Goal: Task Accomplishment & Management: Manage account settings

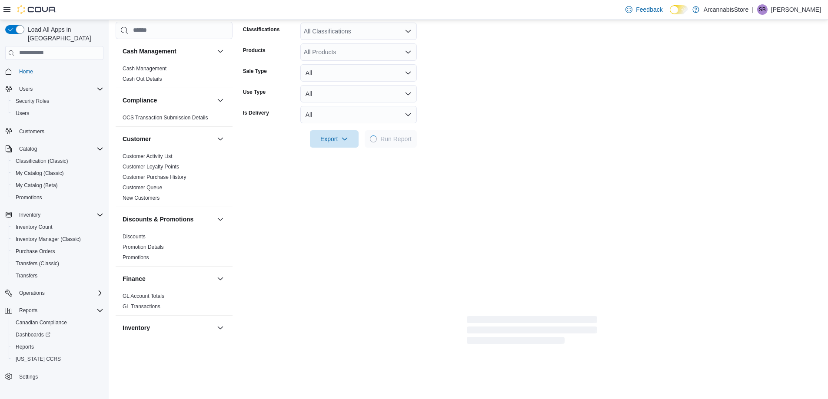
scroll to position [538, 0]
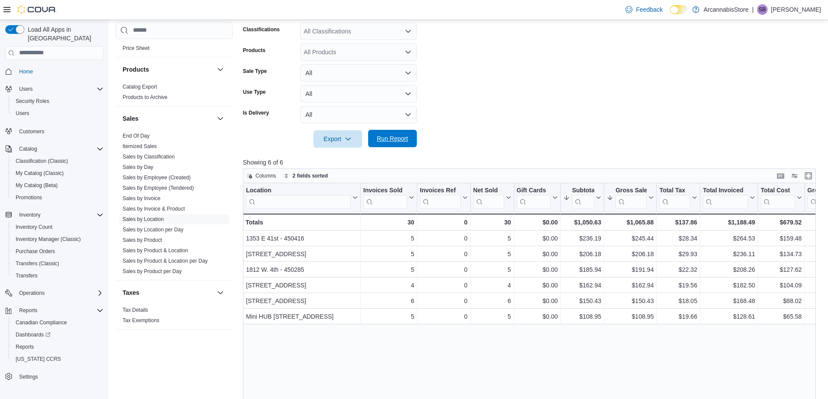
click at [388, 141] on span "Run Report" at bounding box center [392, 138] width 31 height 9
click at [336, 120] on button "All" at bounding box center [358, 114] width 116 height 17
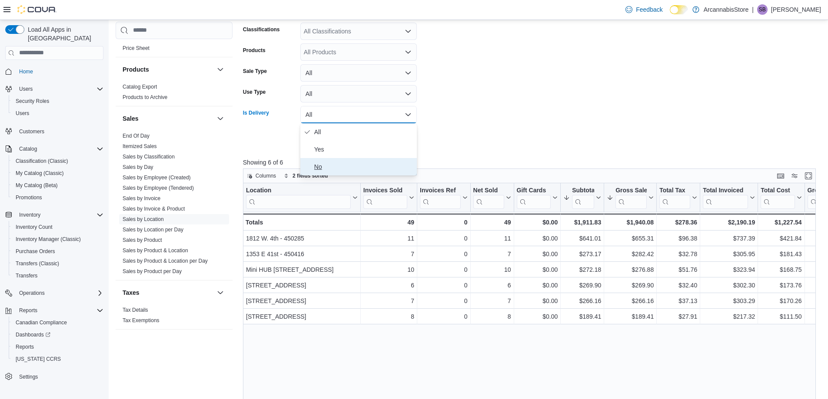
click at [316, 168] on span "No" at bounding box center [363, 167] width 99 height 10
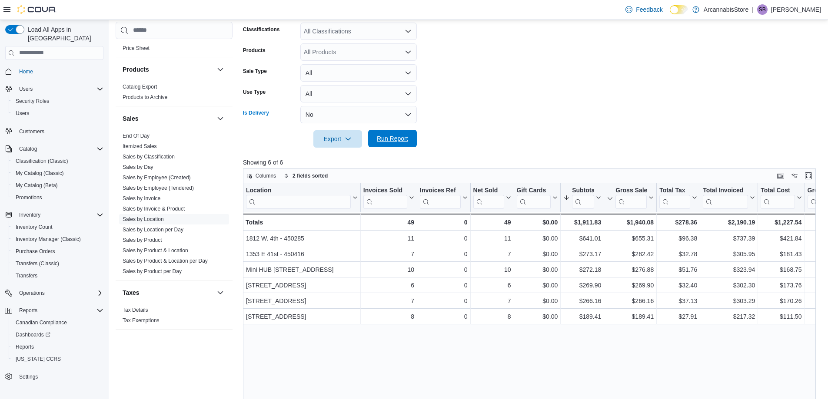
click at [384, 142] on span "Run Report" at bounding box center [392, 138] width 31 height 9
click at [315, 116] on button "No" at bounding box center [358, 114] width 116 height 17
click at [317, 135] on span "All" at bounding box center [363, 132] width 99 height 10
click at [373, 143] on span "Run Report" at bounding box center [392, 138] width 38 height 17
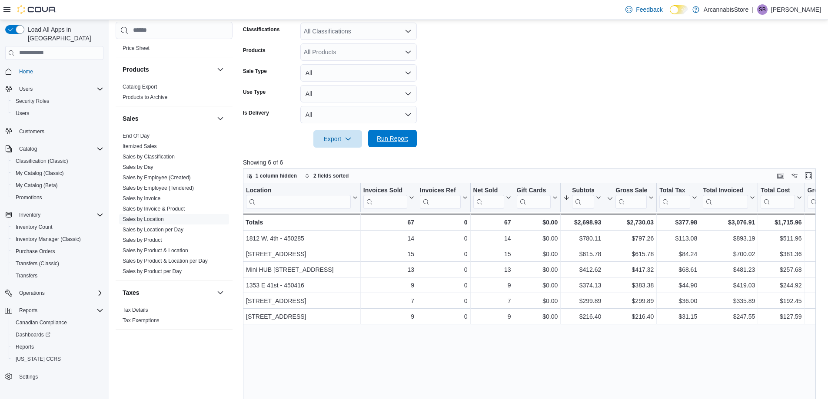
click at [379, 141] on span "Run Report" at bounding box center [392, 138] width 31 height 9
click at [146, 200] on link "Sales by Invoice" at bounding box center [142, 199] width 38 height 6
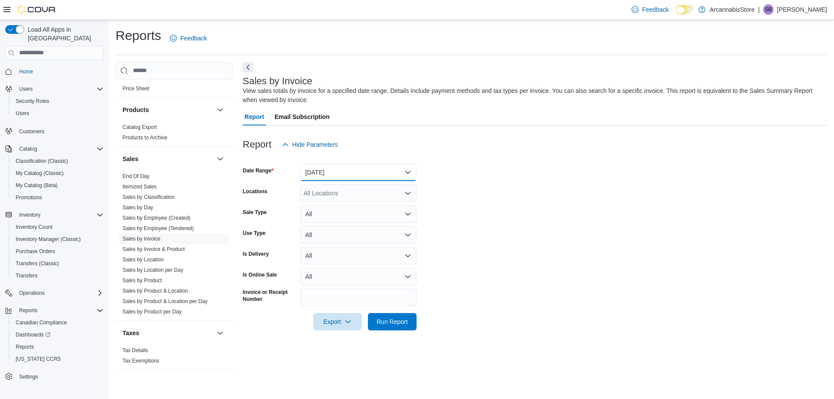
click at [339, 178] on button "Yesterday" at bounding box center [358, 172] width 116 height 17
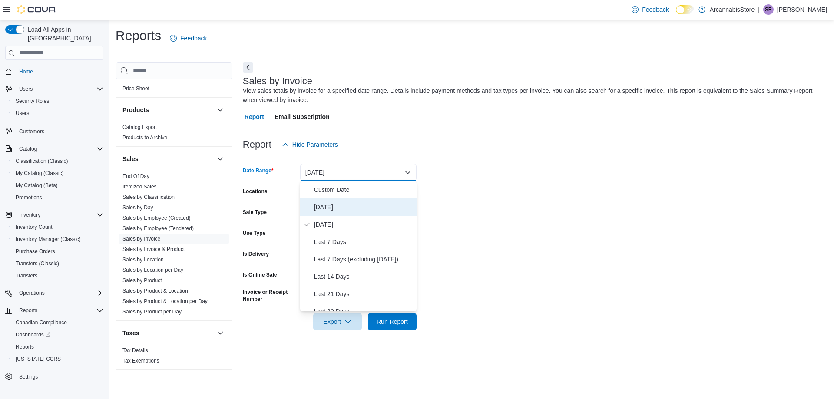
click at [322, 206] on span "Today" at bounding box center [363, 207] width 99 height 10
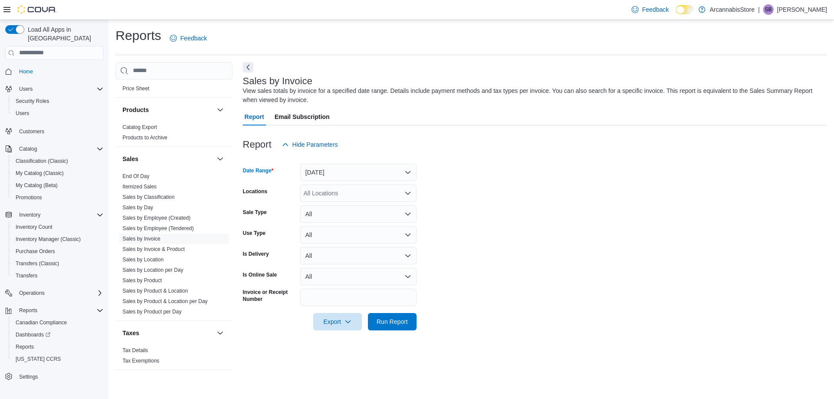
click at [343, 196] on div "All Locations" at bounding box center [358, 193] width 116 height 17
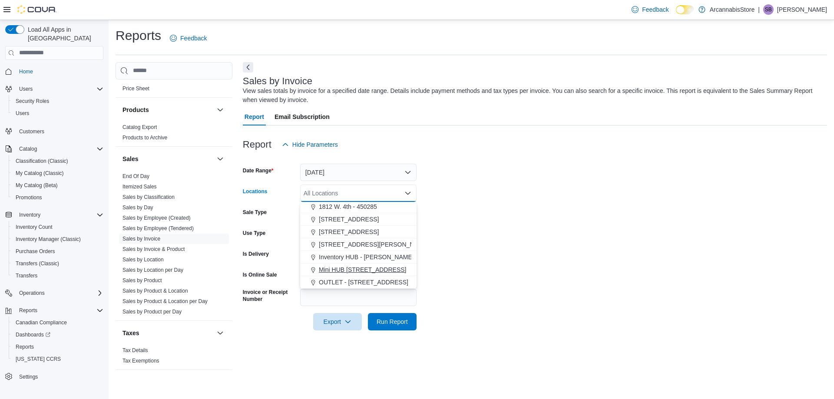
click at [347, 268] on span "Mini HUB 6528 Victoria Dr - 450239" at bounding box center [362, 270] width 87 height 9
click at [492, 283] on form "Date Range Today Locations Mini HUB 6528 Victoria Dr - 450239 Combo box. Select…" at bounding box center [535, 241] width 585 height 177
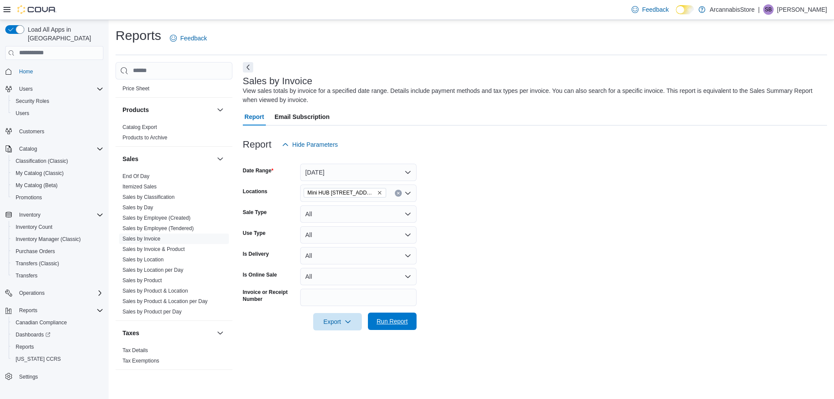
click at [383, 322] on span "Run Report" at bounding box center [392, 321] width 31 height 9
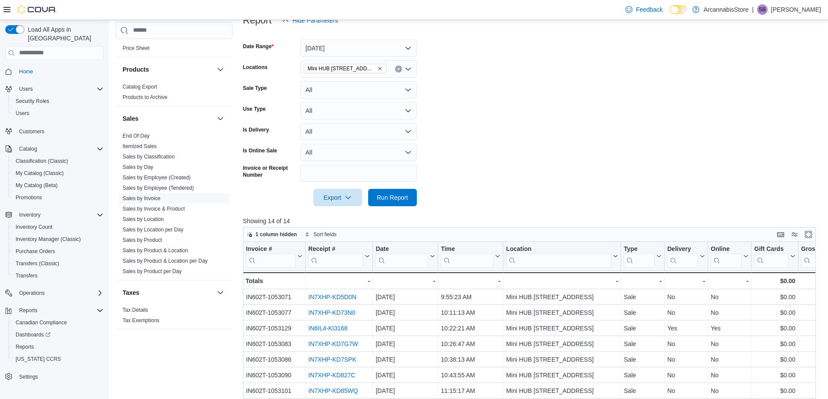
scroll to position [279, 0]
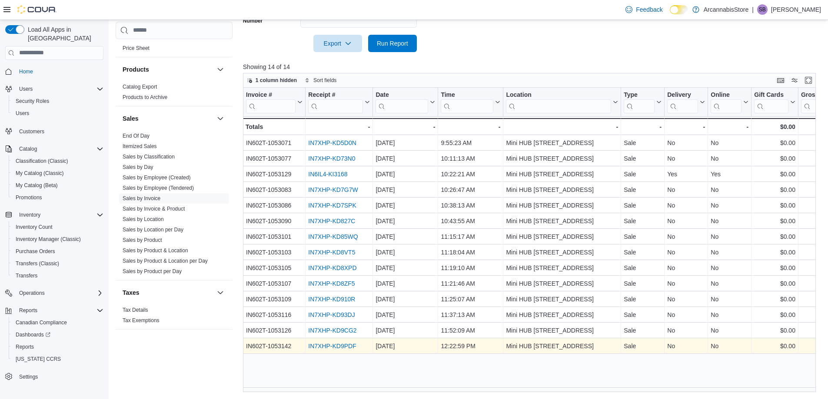
click at [354, 346] on link "IN7XHP-KD9PDF" at bounding box center [332, 346] width 48 height 7
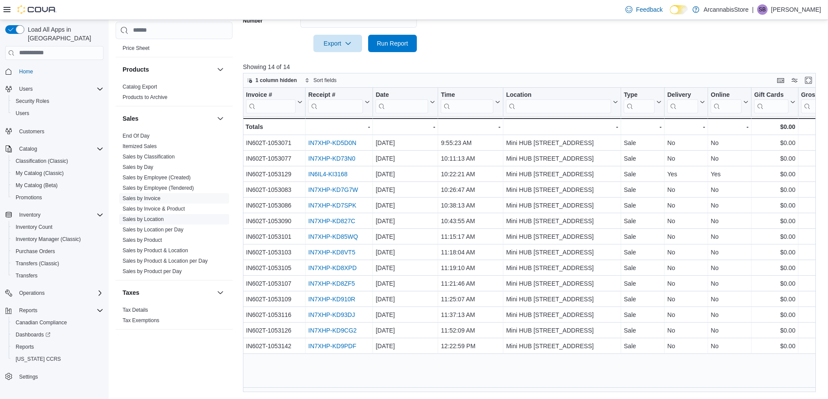
click at [143, 219] on link "Sales by Location" at bounding box center [143, 219] width 41 height 6
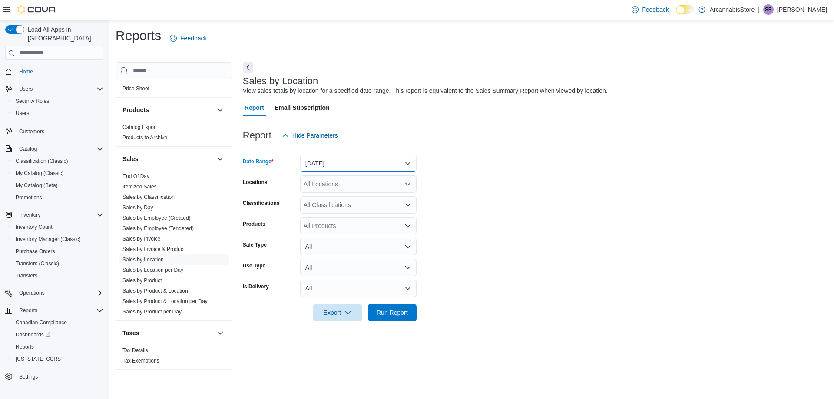
click at [306, 164] on button "Yesterday" at bounding box center [358, 163] width 116 height 17
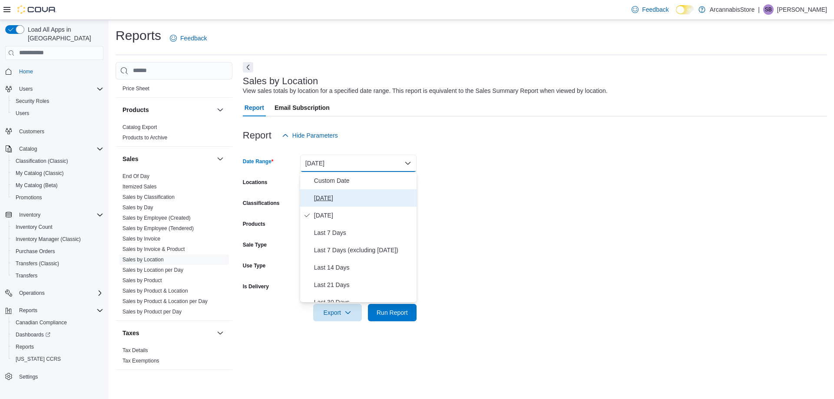
click at [319, 199] on span "Today" at bounding box center [363, 198] width 99 height 10
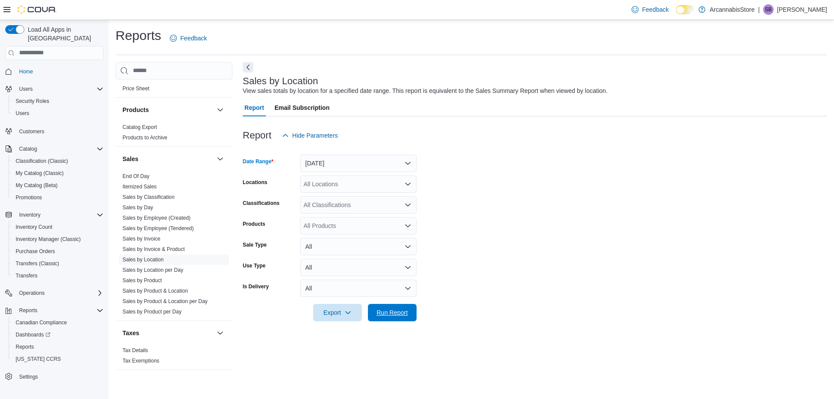
click at [377, 305] on span "Run Report" at bounding box center [392, 312] width 38 height 17
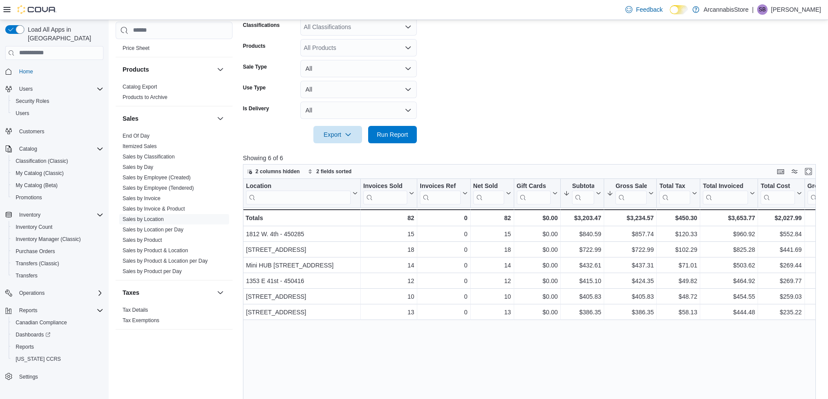
scroll to position [217, 0]
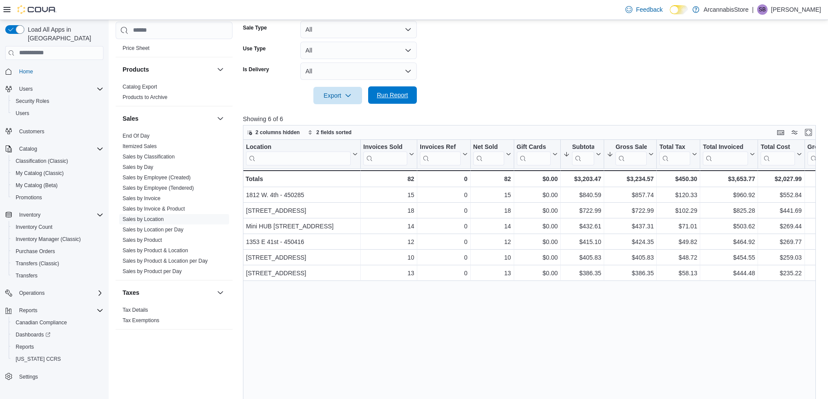
click at [391, 96] on span "Run Report" at bounding box center [392, 95] width 31 height 9
click at [403, 97] on span "Run Report" at bounding box center [392, 95] width 31 height 9
click at [404, 97] on span "Run Report" at bounding box center [392, 95] width 31 height 9
click at [394, 94] on span "Run Report" at bounding box center [392, 95] width 31 height 9
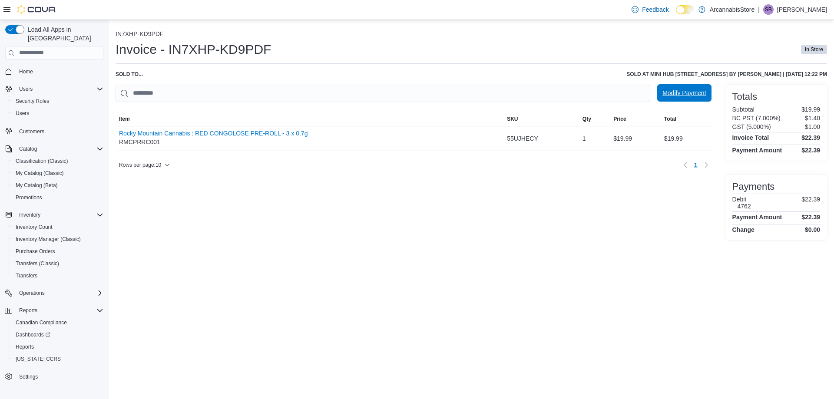
click at [694, 94] on span "Modify Payment" at bounding box center [684, 93] width 43 height 9
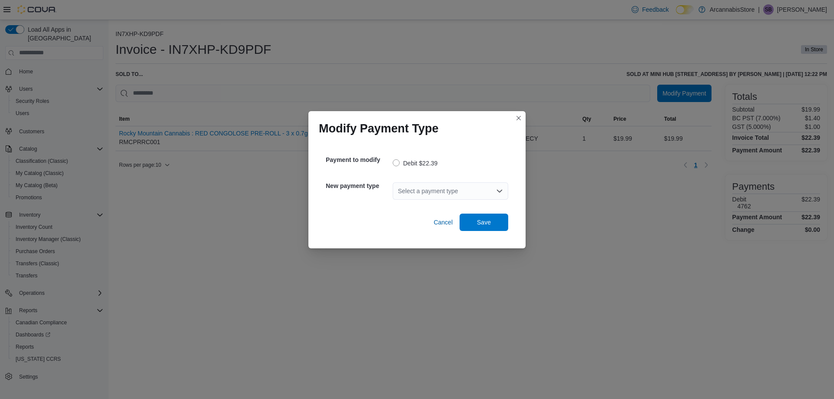
click at [430, 192] on div "Select a payment type" at bounding box center [451, 191] width 116 height 17
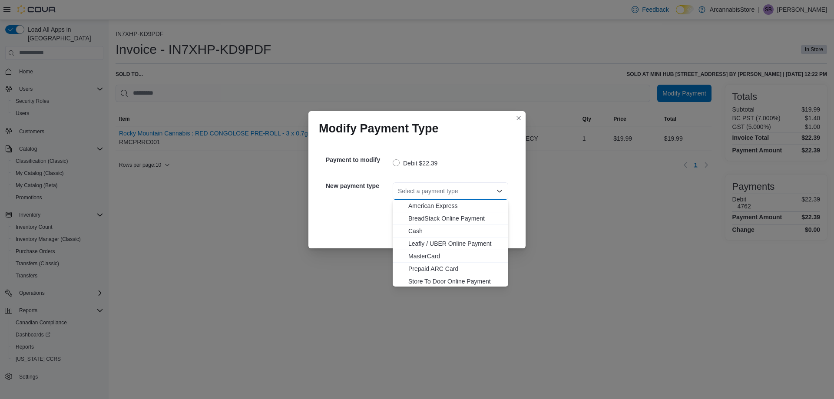
click at [411, 254] on span "MasterCard" at bounding box center [456, 256] width 95 height 9
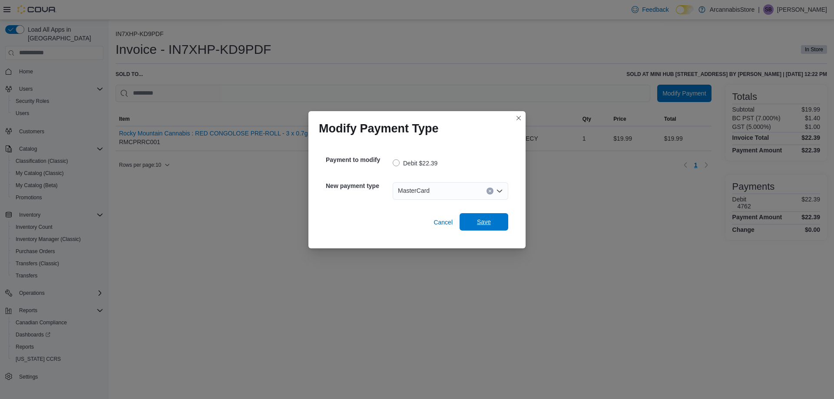
click at [480, 221] on span "Save" at bounding box center [484, 222] width 14 height 9
